Goal: Task Accomplishment & Management: Manage account settings

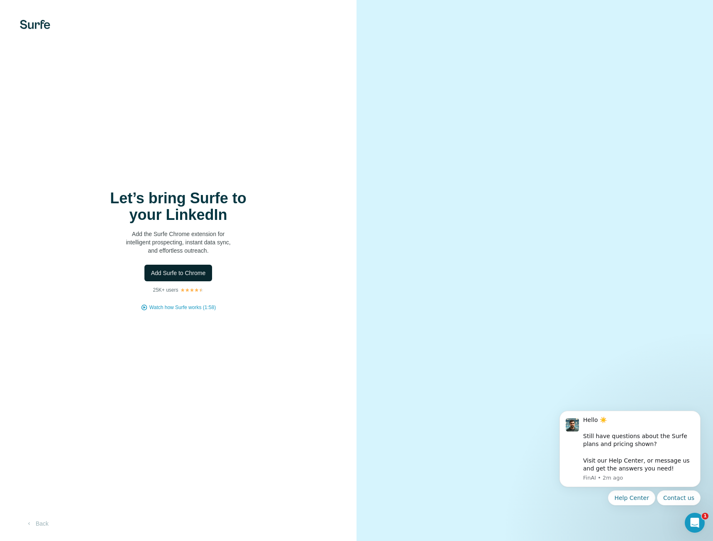
click at [169, 273] on span "Add Surfe to Chrome" at bounding box center [178, 273] width 55 height 8
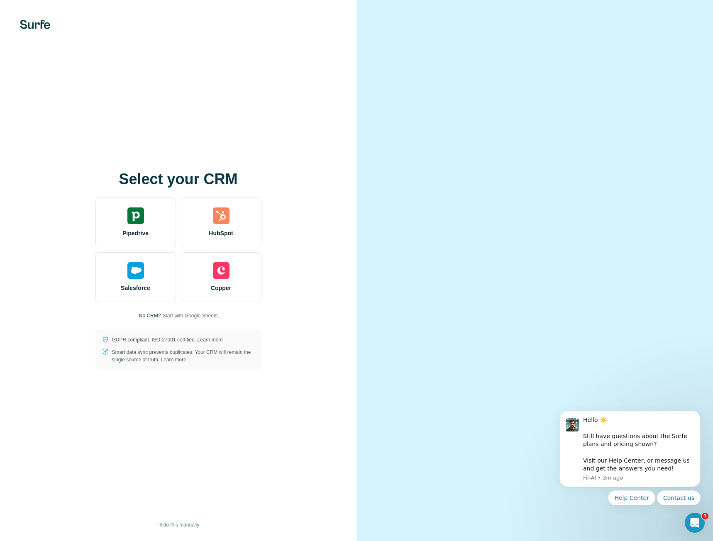
click at [203, 313] on span "Start with Google Sheets" at bounding box center [189, 315] width 55 height 7
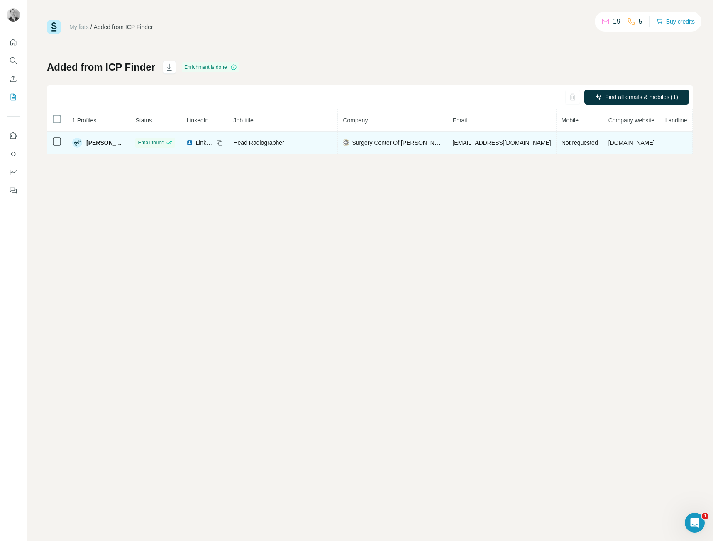
click at [352, 141] on span "Surgery Center Of Enid" at bounding box center [397, 143] width 90 height 8
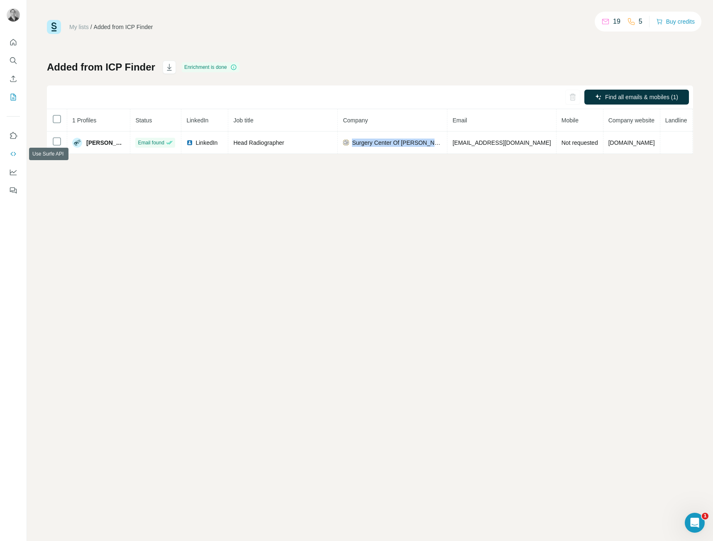
click at [14, 151] on icon "Use Surfe API" at bounding box center [13, 154] width 8 height 8
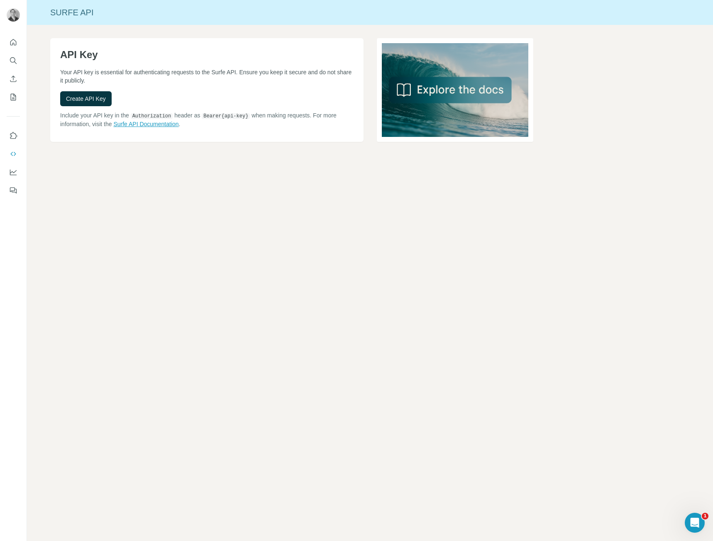
click at [129, 127] on link "Surfe API Documentation" at bounding box center [145, 124] width 65 height 7
click at [186, 200] on div "Surfe API API Key Your API key is essential for authenticating requests to the …" at bounding box center [370, 270] width 686 height 541
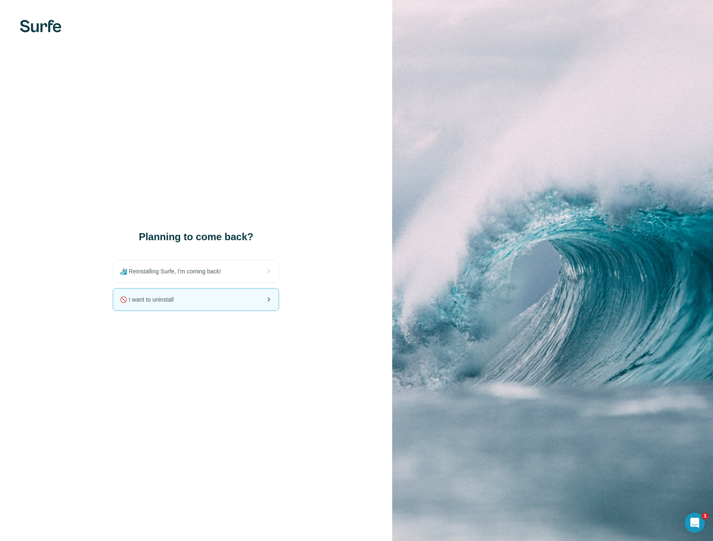
click at [169, 306] on div "🚫 I want to uninstall" at bounding box center [195, 300] width 165 height 22
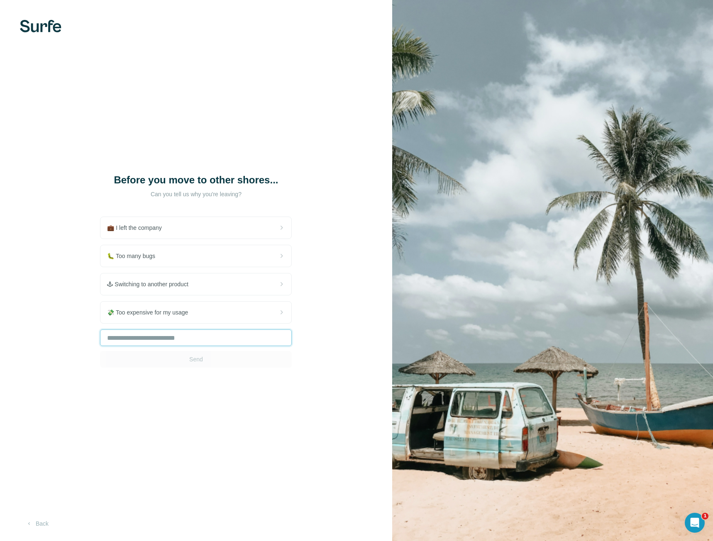
click at [180, 337] on input "text" at bounding box center [196, 337] width 192 height 17
type input "*****"
click at [227, 366] on button "Send" at bounding box center [196, 359] width 192 height 17
